Goal: Obtain resource: Obtain resource

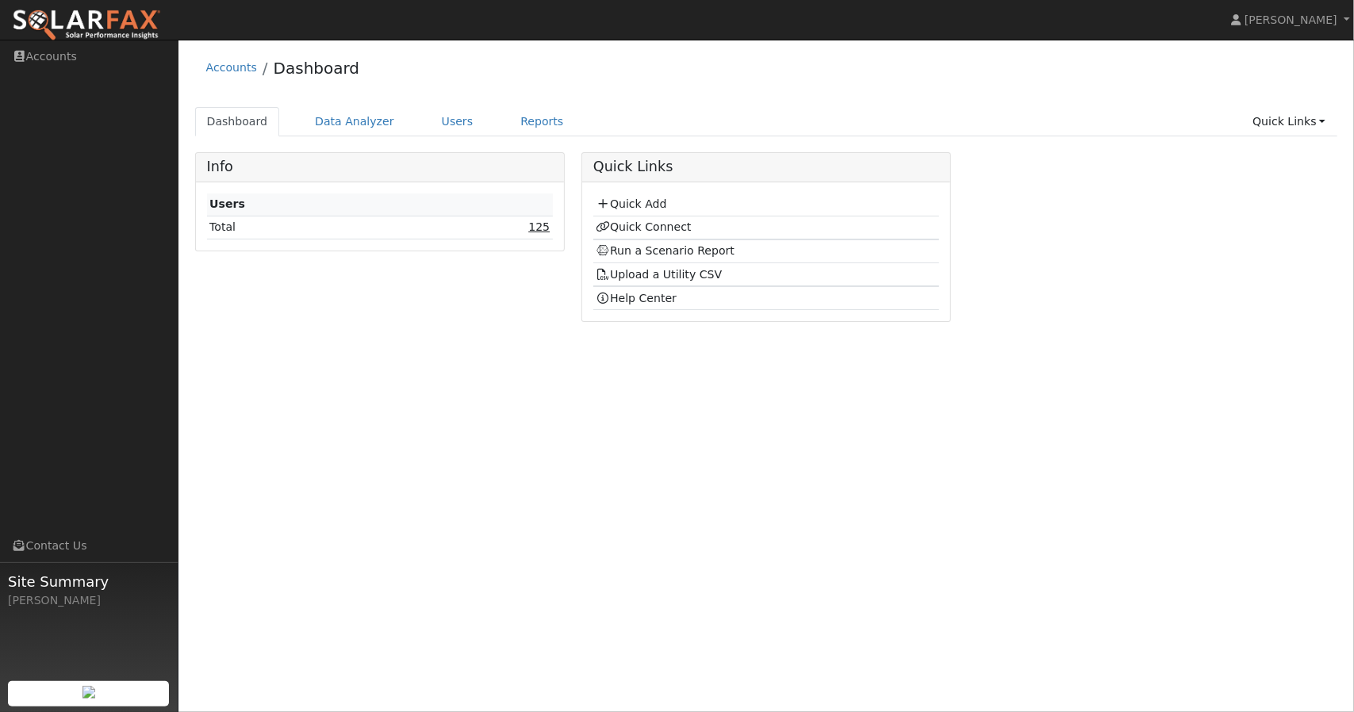
click at [541, 224] on link "125" at bounding box center [538, 227] width 21 height 13
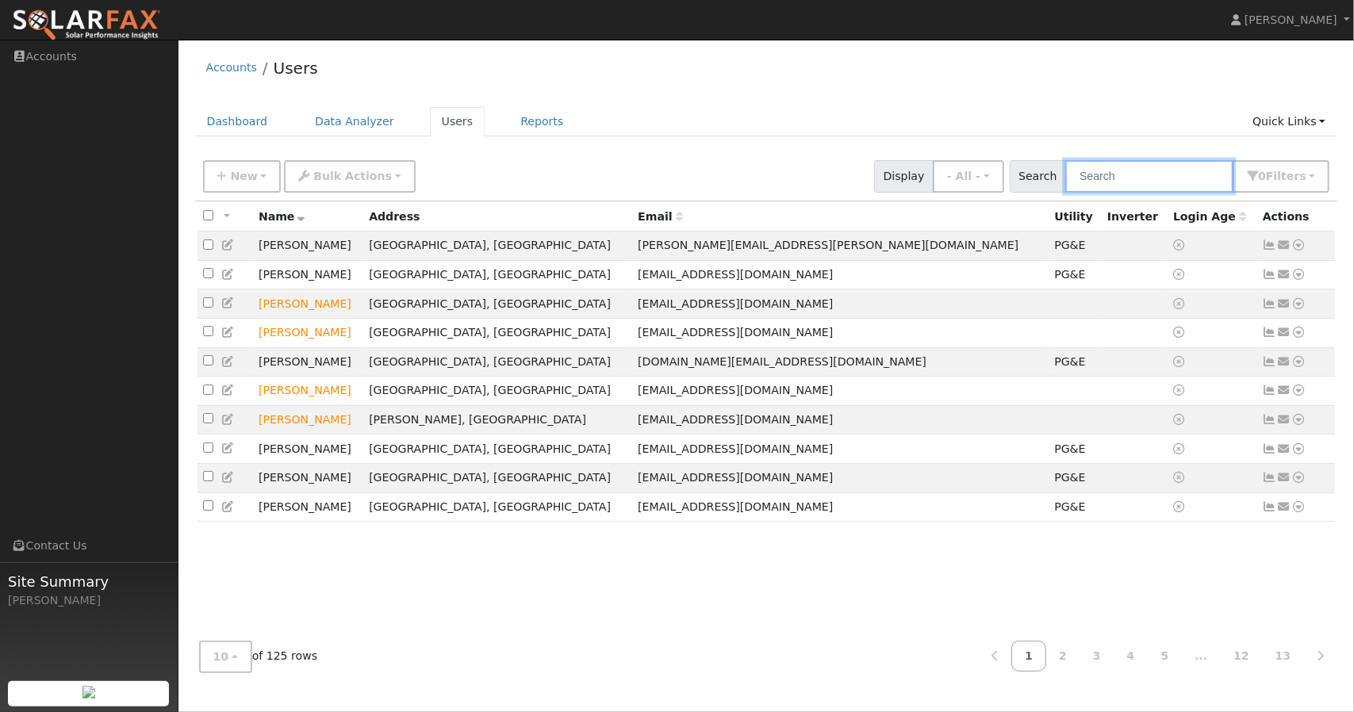
click at [1123, 186] on input "text" at bounding box center [1149, 176] width 168 height 33
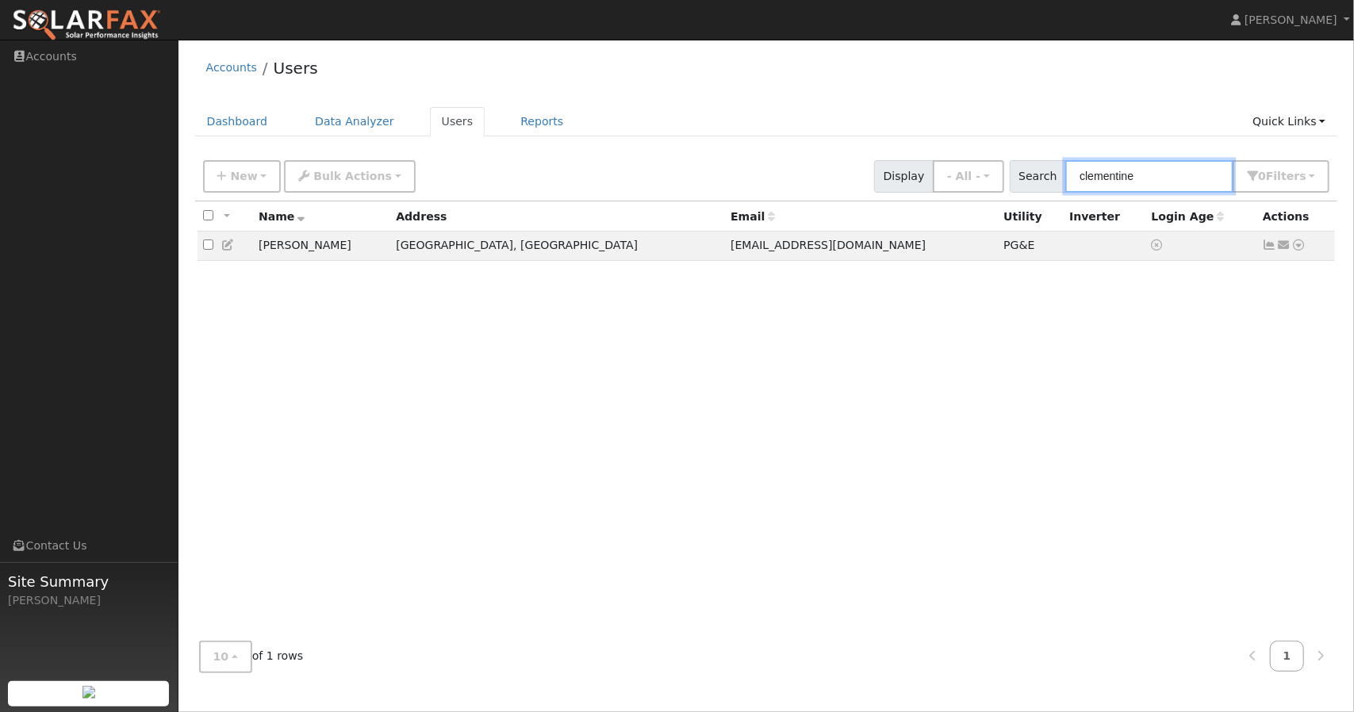
type input "clementine"
click at [1302, 250] on icon at bounding box center [1299, 245] width 14 height 11
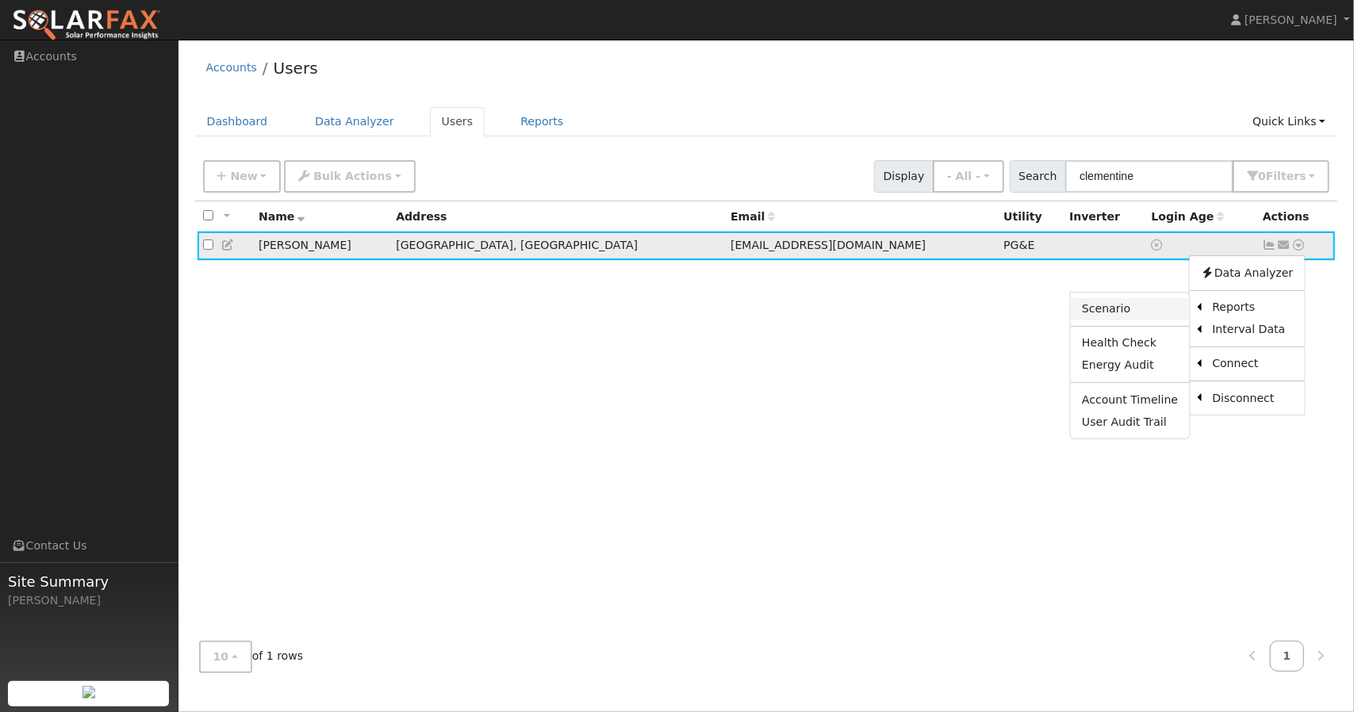
click at [1128, 304] on link "Scenario" at bounding box center [1130, 309] width 118 height 22
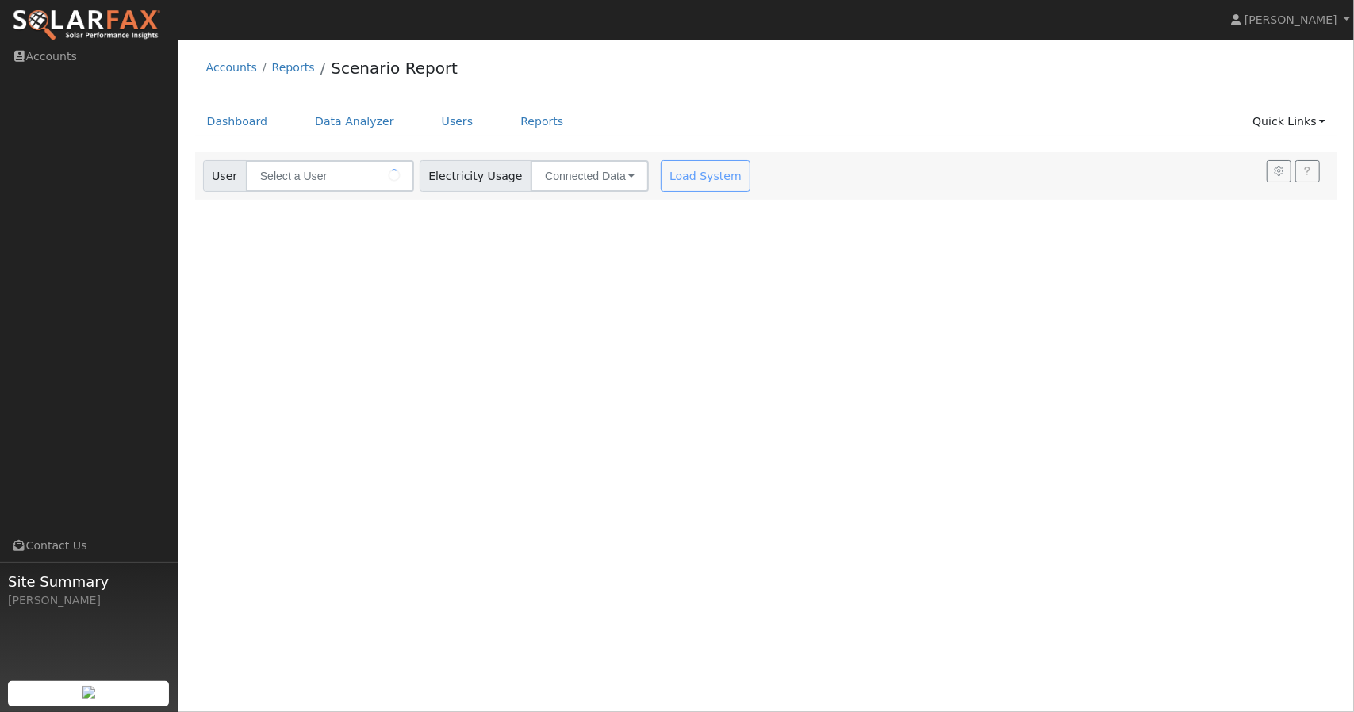
type input "[PERSON_NAME]"
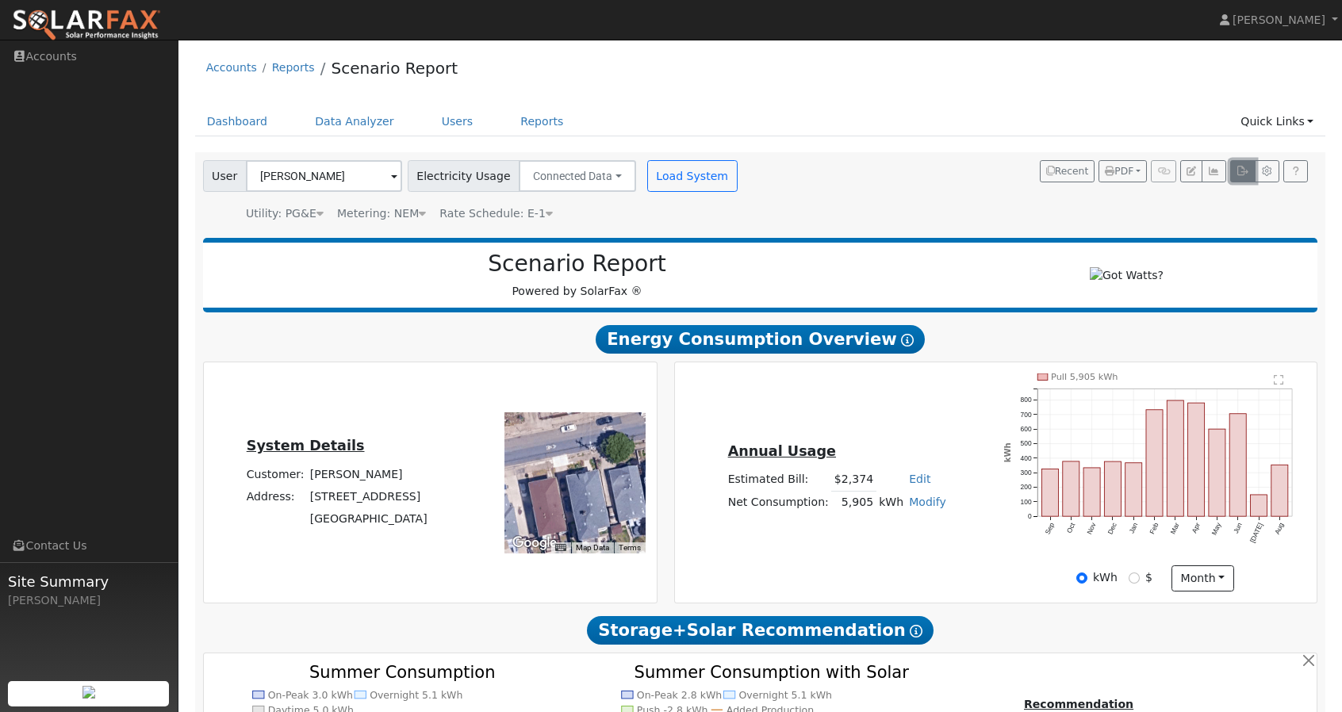
click at [1241, 171] on icon "button" at bounding box center [1243, 172] width 12 height 10
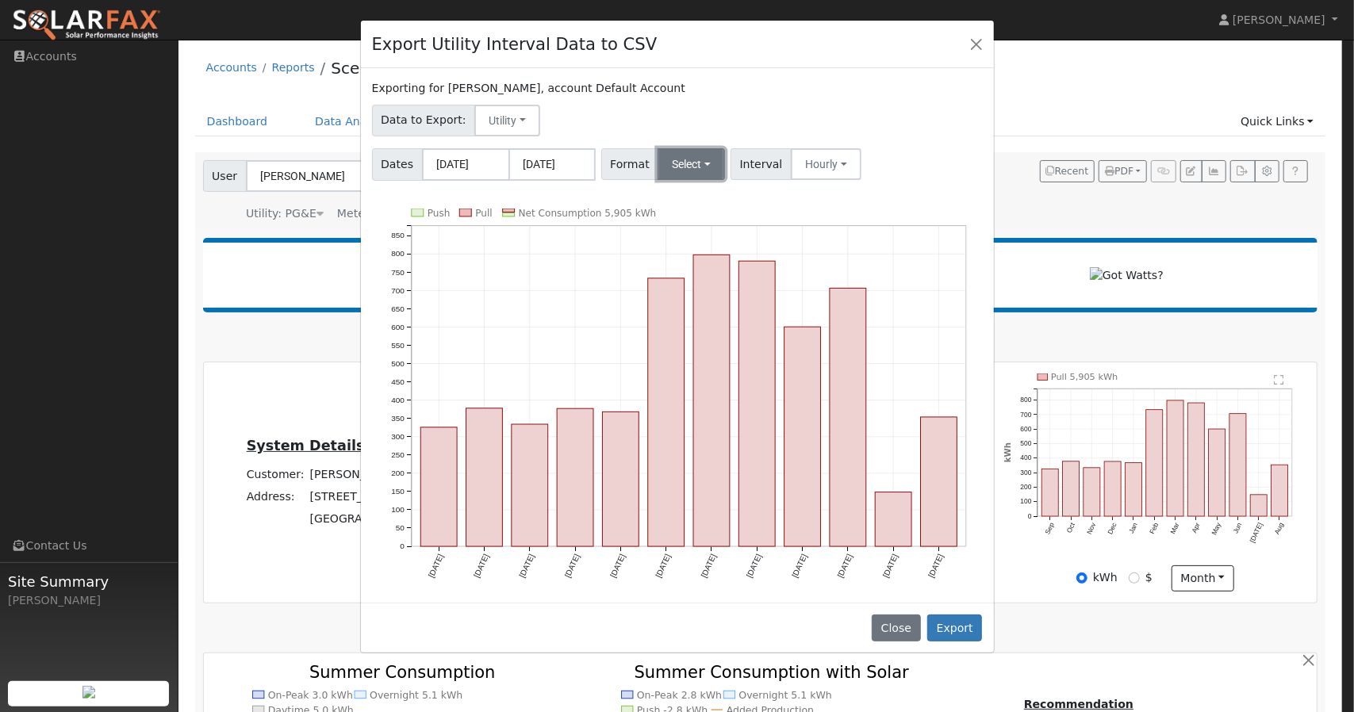
click at [694, 166] on button "Select" at bounding box center [691, 164] width 67 height 32
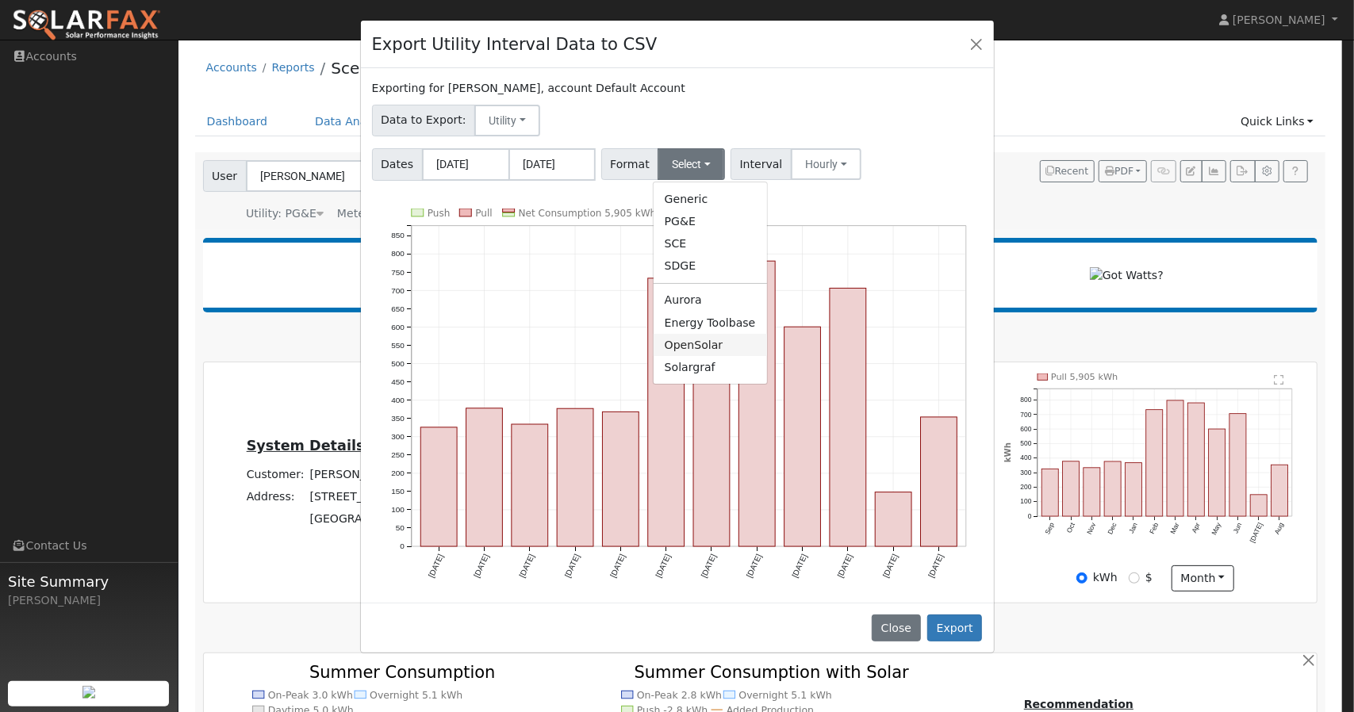
click at [678, 346] on link "OpenSolar" at bounding box center [710, 345] width 113 height 22
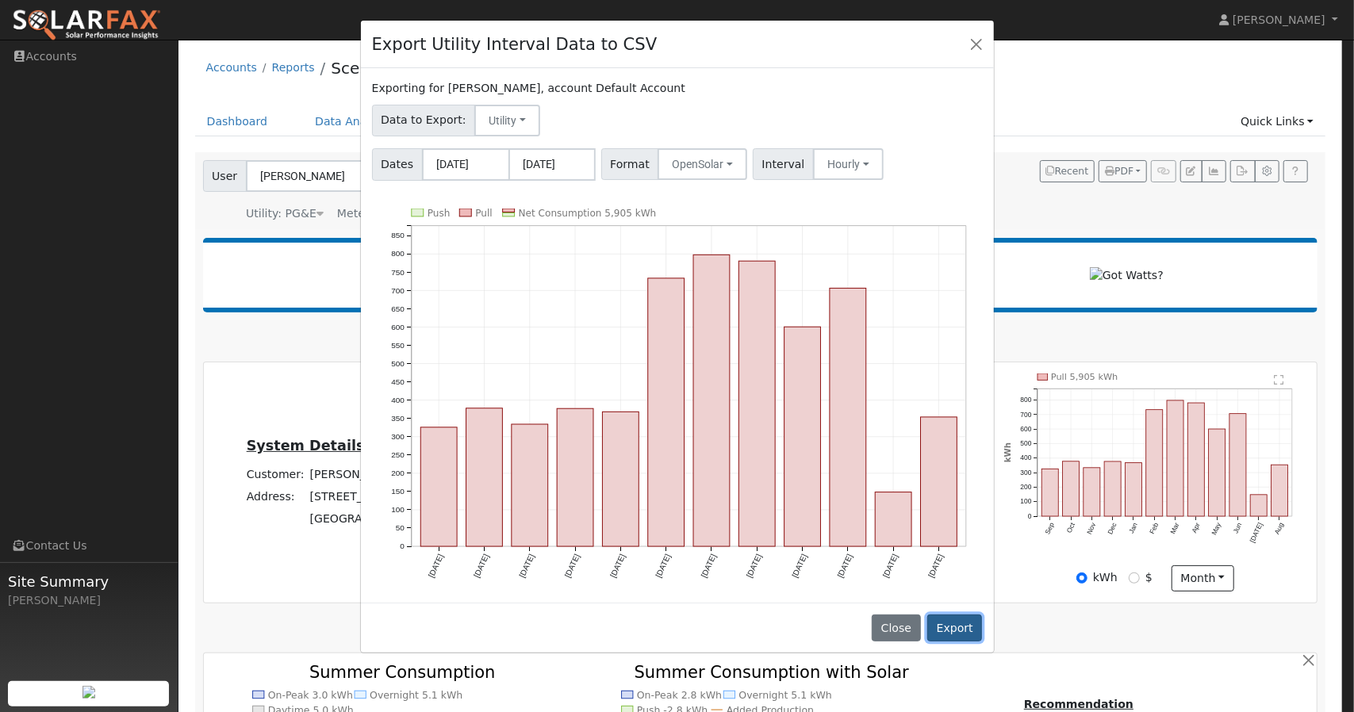
click at [957, 616] on button "Export" at bounding box center [954, 628] width 55 height 27
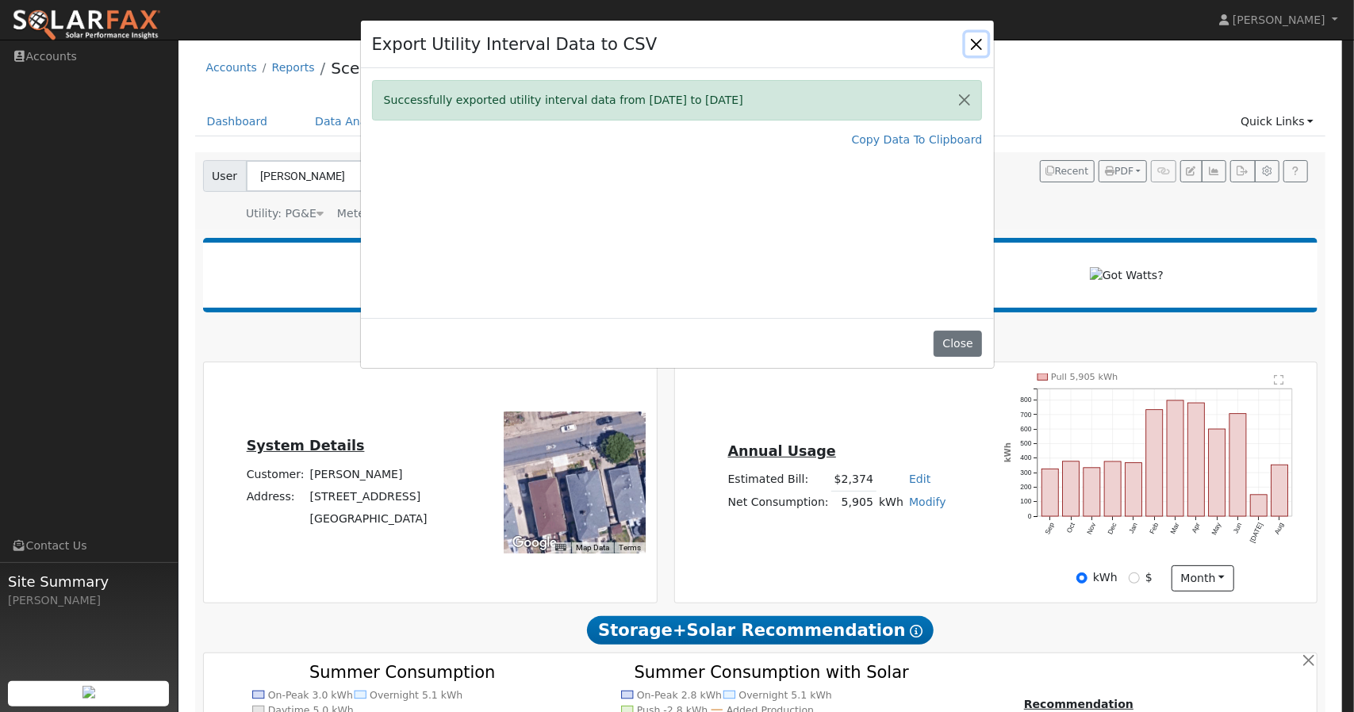
click at [977, 45] on button "Close" at bounding box center [976, 44] width 22 height 22
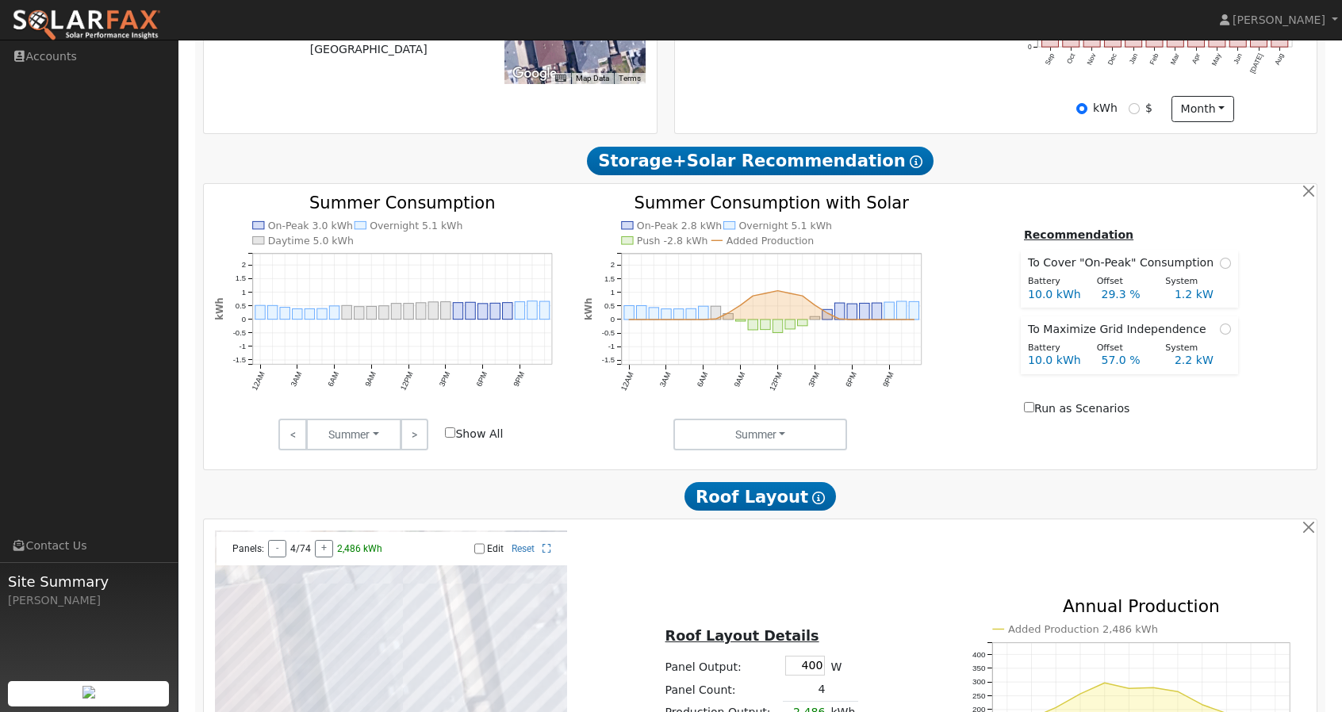
scroll to position [516, 0]
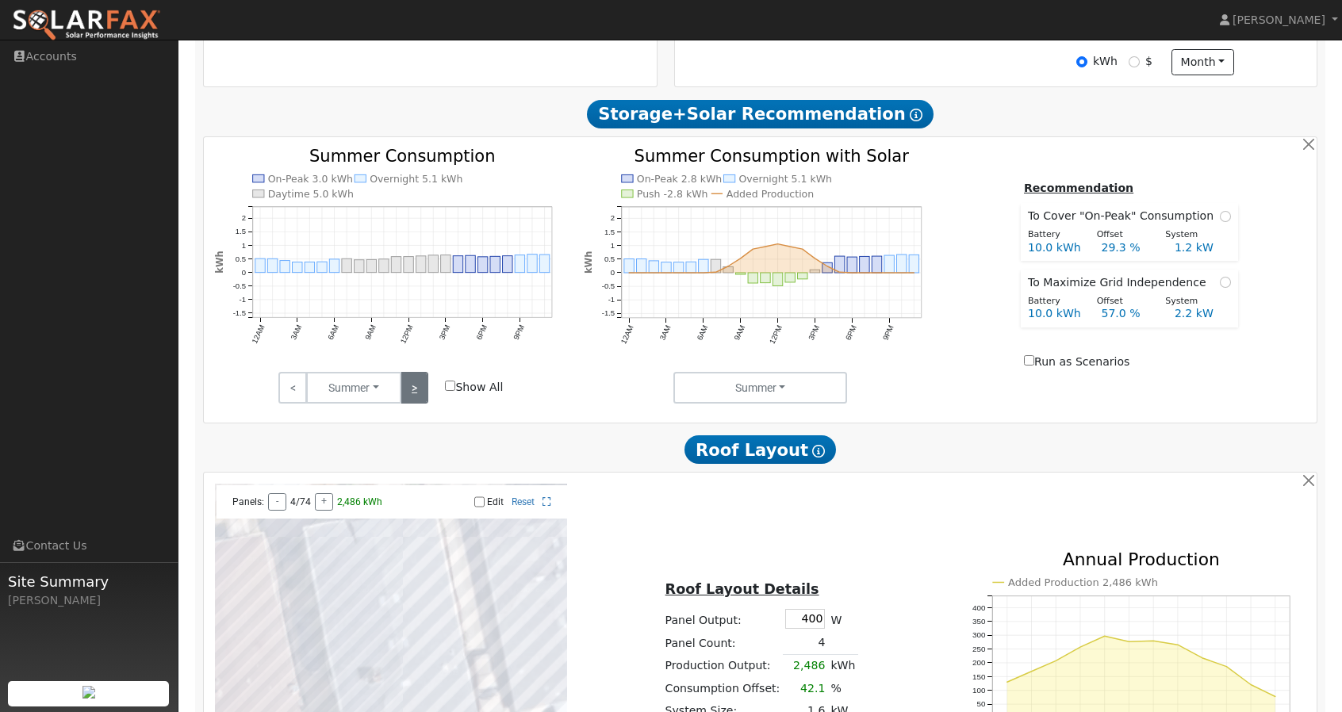
click at [413, 401] on link ">" at bounding box center [415, 388] width 28 height 32
